Goal: Find specific page/section: Find specific page/section

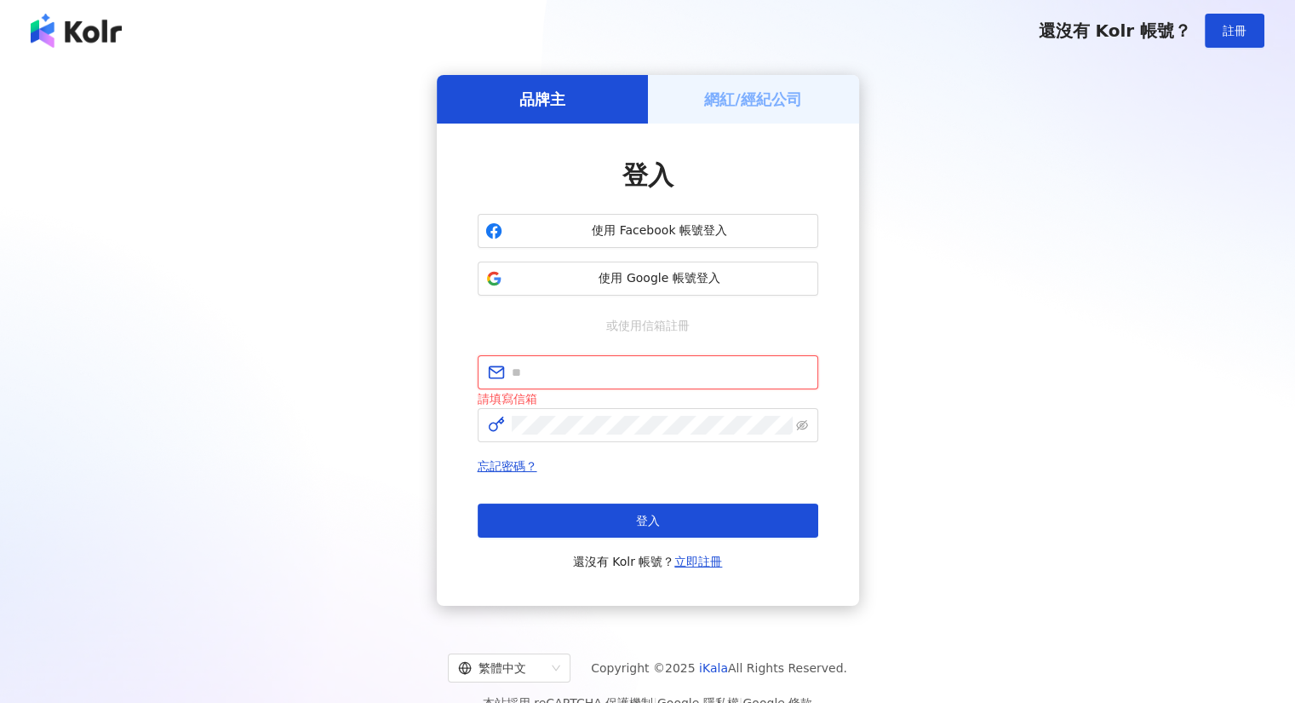
type input "**********"
click at [603, 502] on div "忘記密碼？ 登入 還沒有 Kolr 帳號？ 立即註冊" at bounding box center [648, 514] width 341 height 116
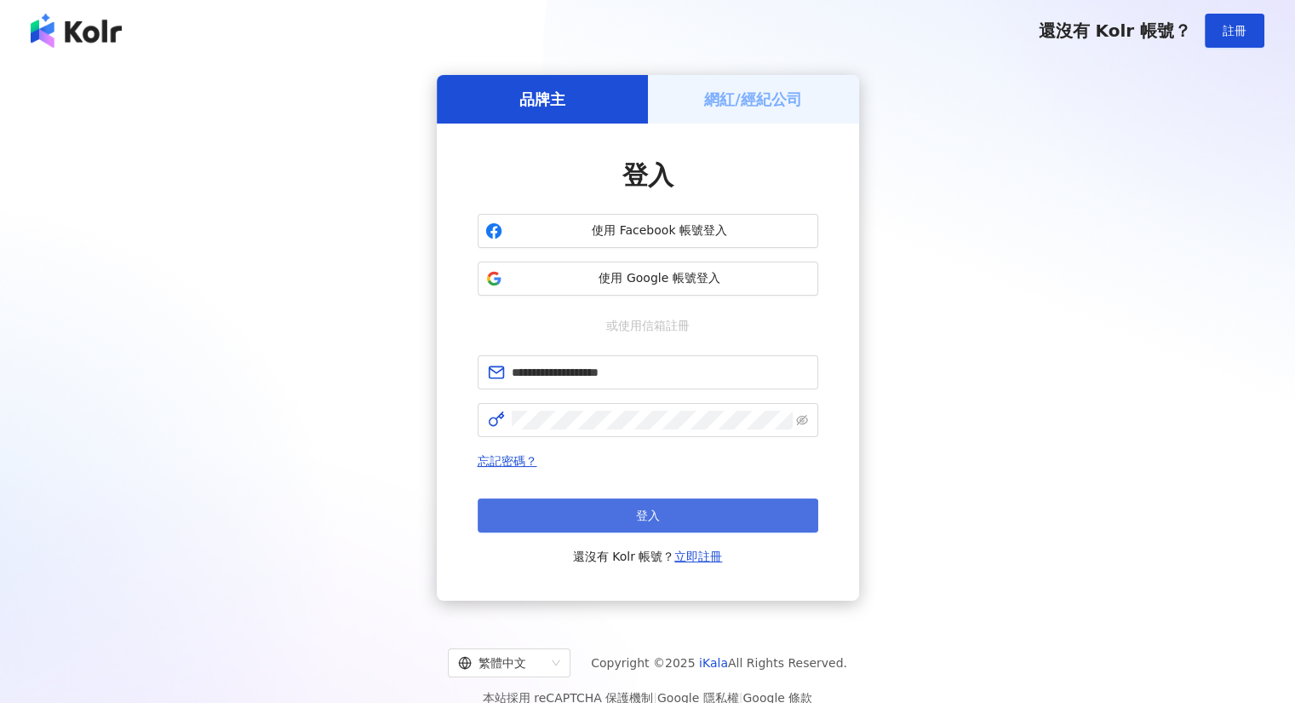
click at [624, 511] on button "登入" at bounding box center [648, 515] width 341 height 34
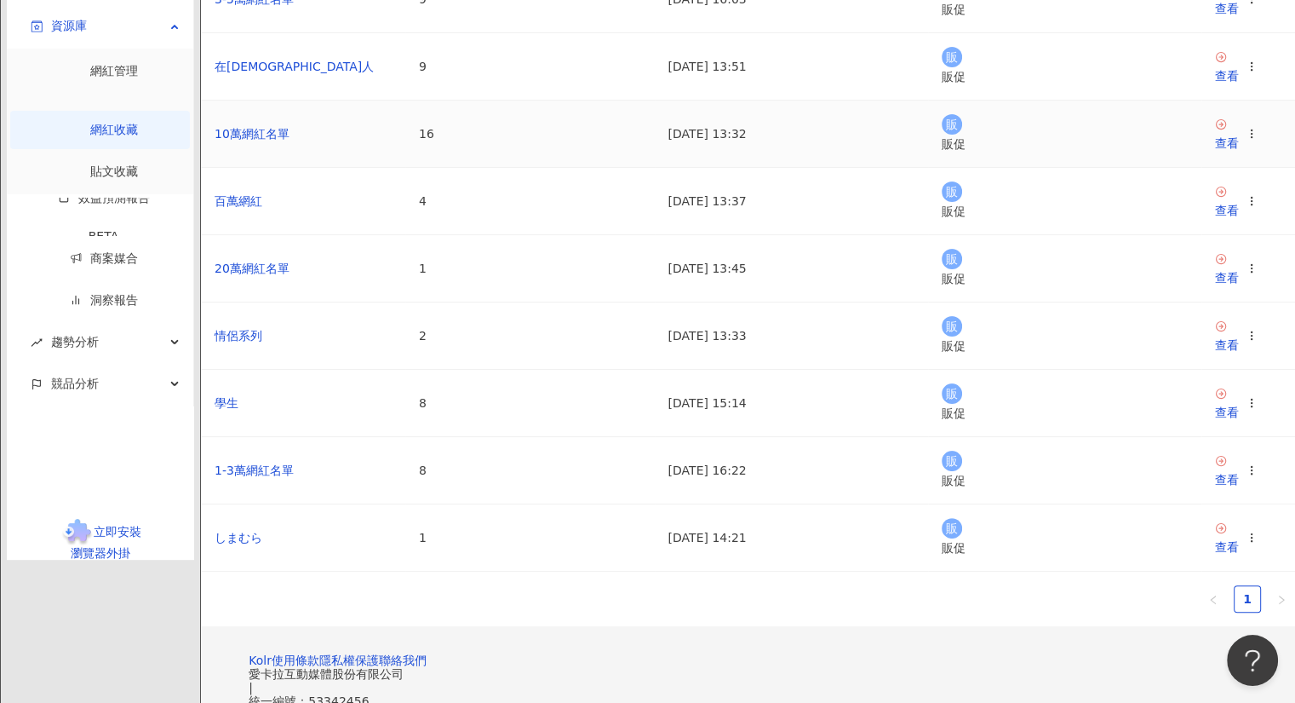
scroll to position [340, 0]
click at [1215, 353] on div "查看" at bounding box center [1227, 344] width 24 height 19
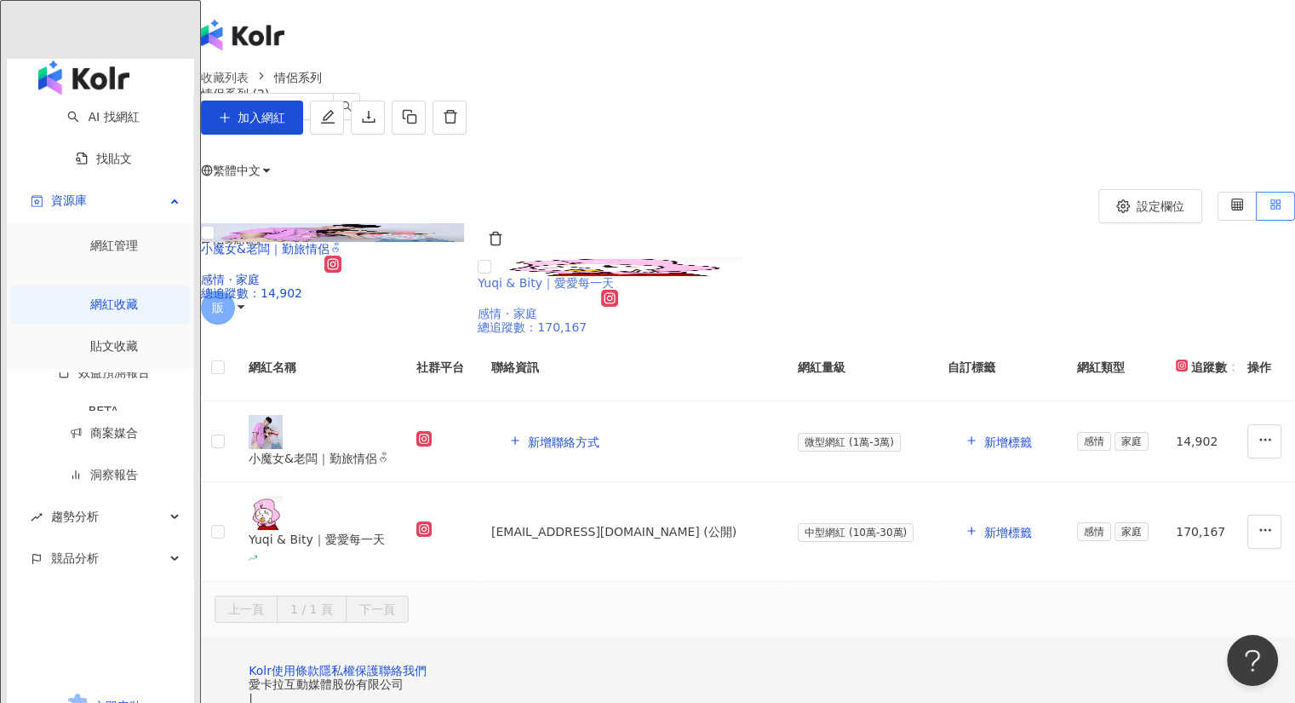
click at [628, 276] on img at bounding box center [609, 266] width 263 height 19
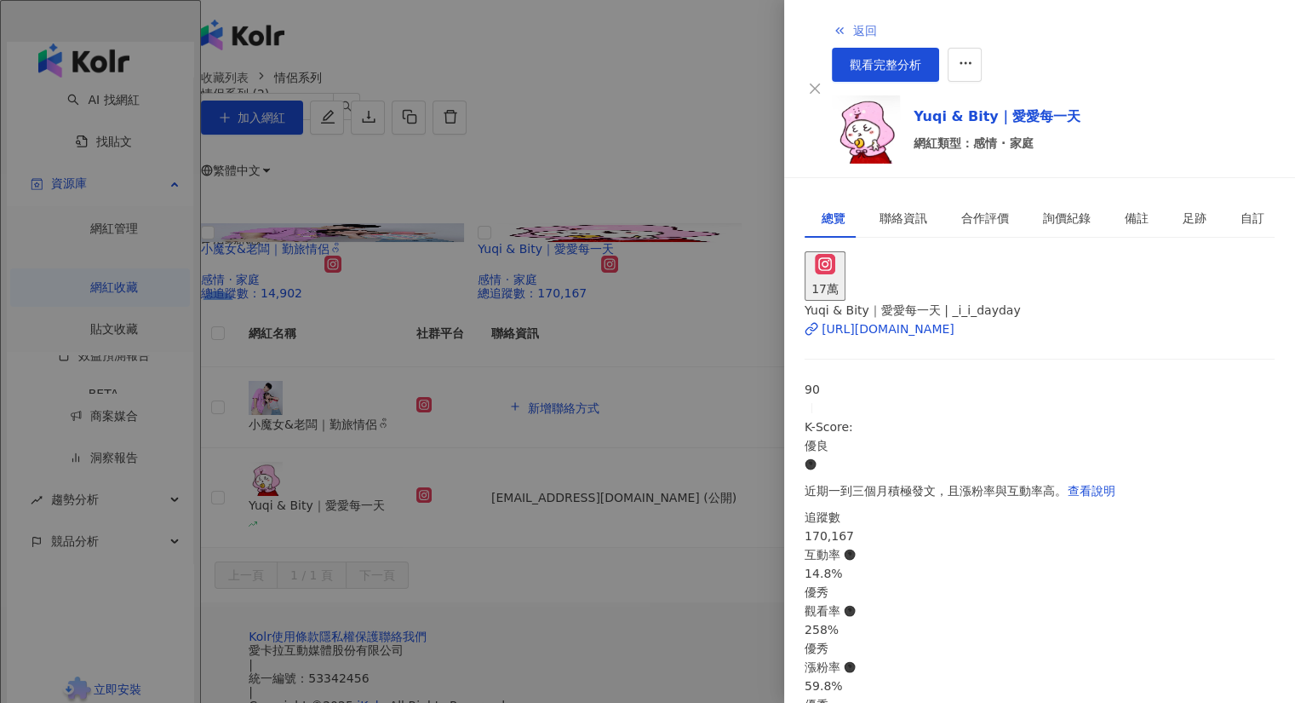
click at [833, 25] on icon "button" at bounding box center [840, 31] width 14 height 14
